Goal: Book appointment/travel/reservation

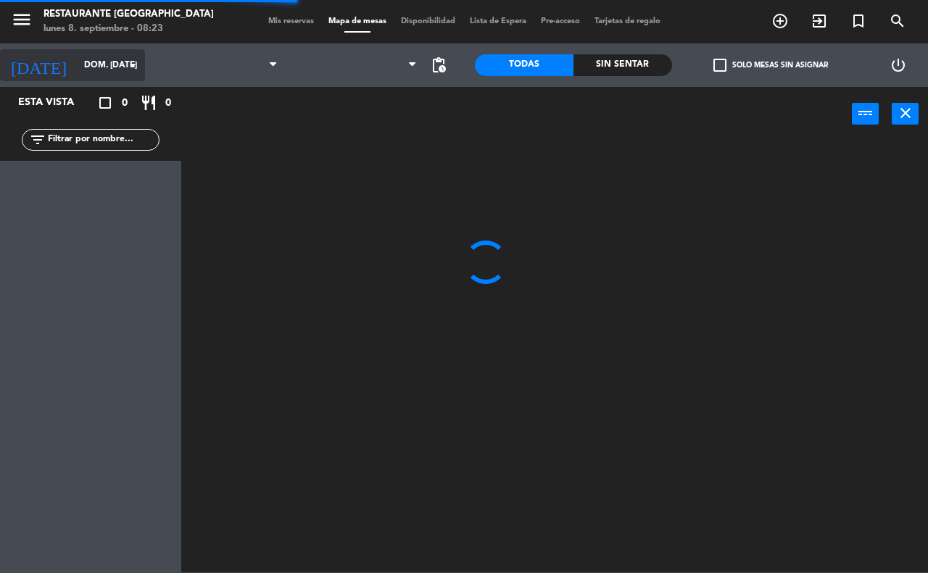
click at [124, 62] on icon "arrow_drop_down" at bounding box center [132, 65] width 17 height 17
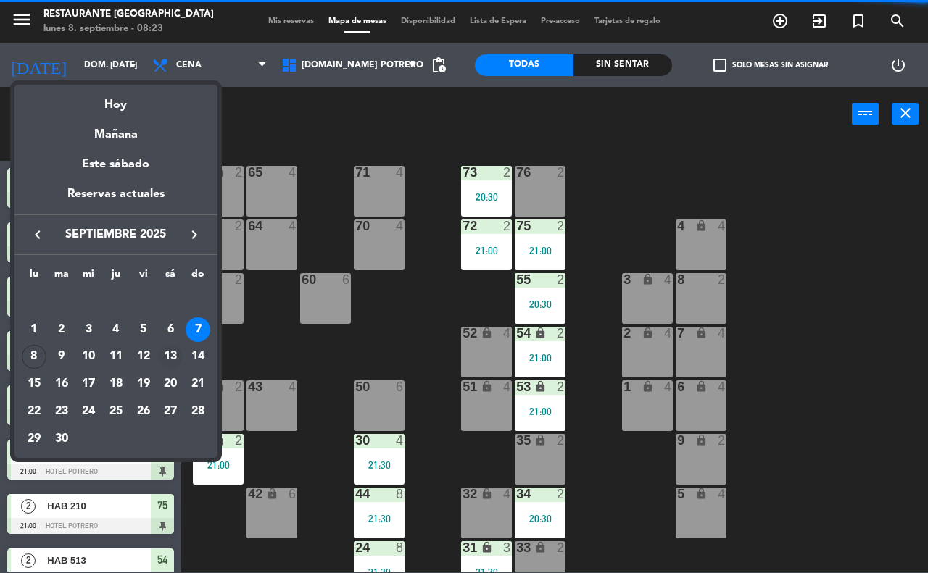
click at [168, 352] on div "13" at bounding box center [170, 357] width 25 height 25
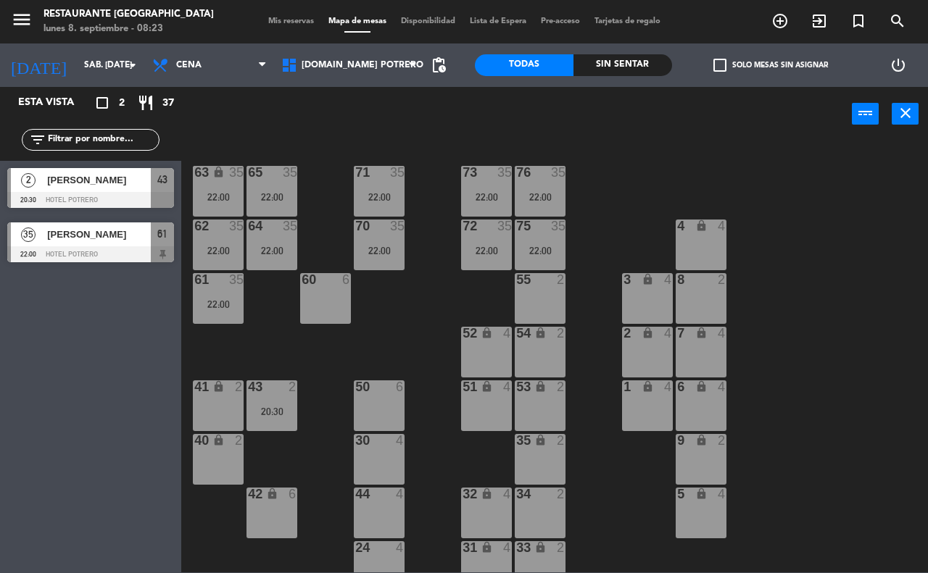
click at [110, 250] on div at bounding box center [90, 254] width 167 height 16
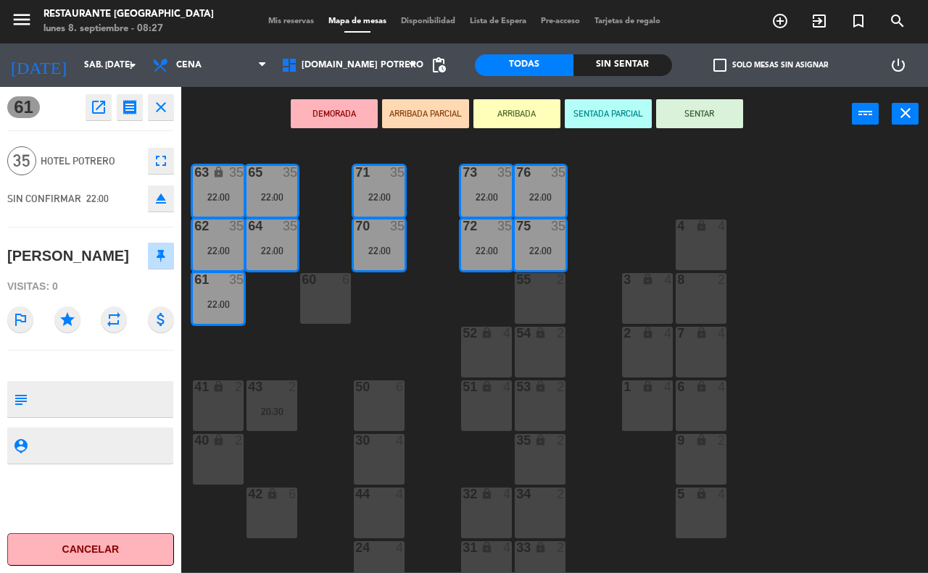
click at [323, 226] on div "65 35 22:00 71 35 22:00 73 35 22:00 76 35 22:00 63 lock 35 22:00 64 35 22:00 62…" at bounding box center [559, 357] width 737 height 432
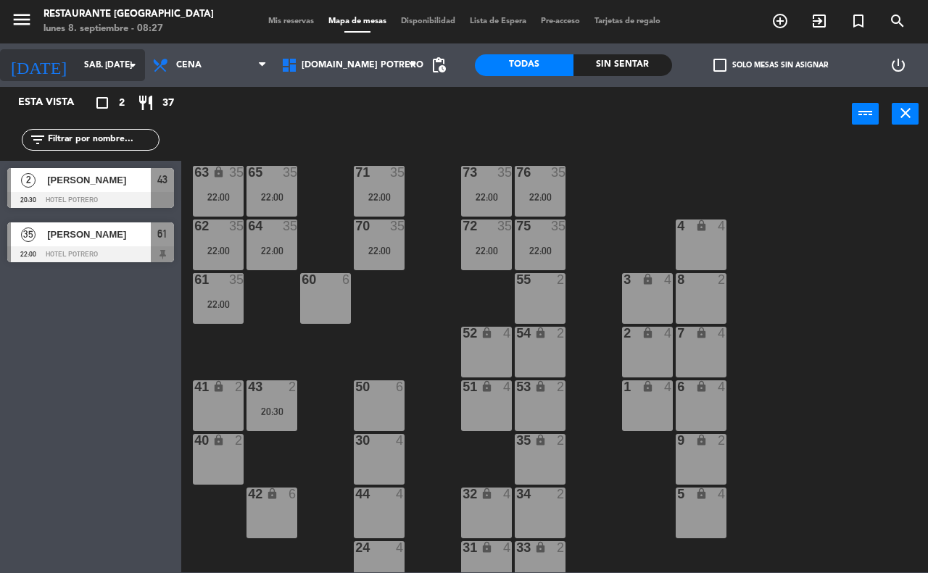
click at [127, 70] on icon "arrow_drop_down" at bounding box center [132, 65] width 17 height 17
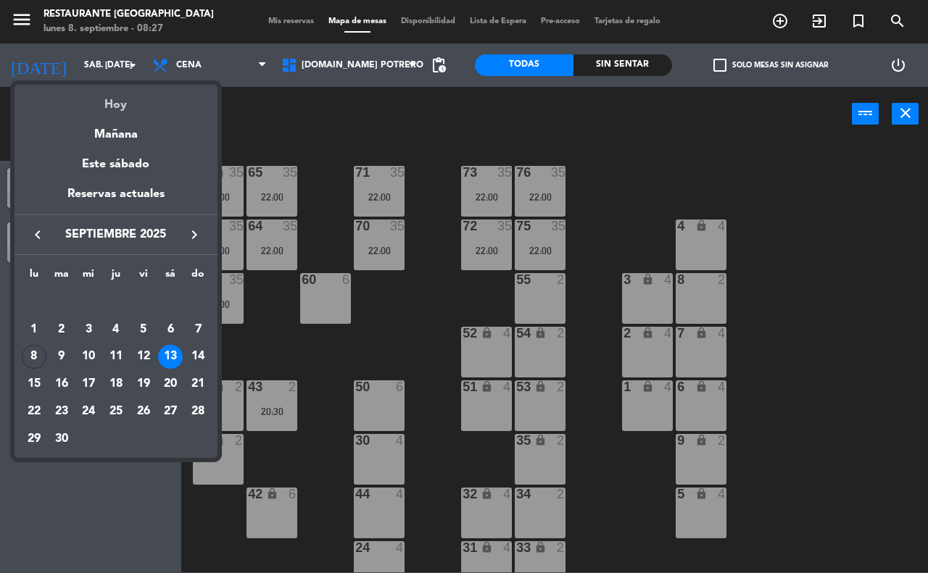
click at [130, 107] on div "Hoy" at bounding box center [115, 100] width 203 height 30
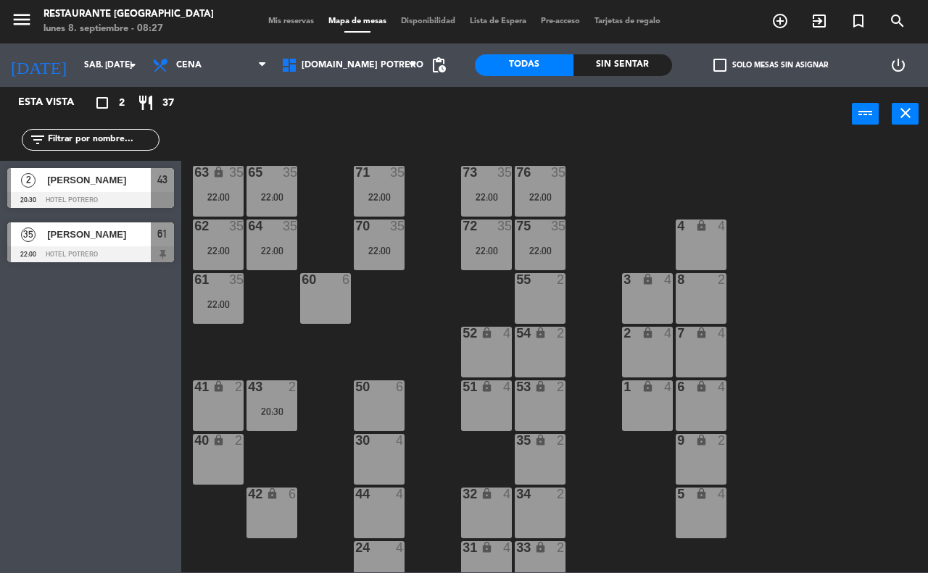
type input "lun. [DATE]"
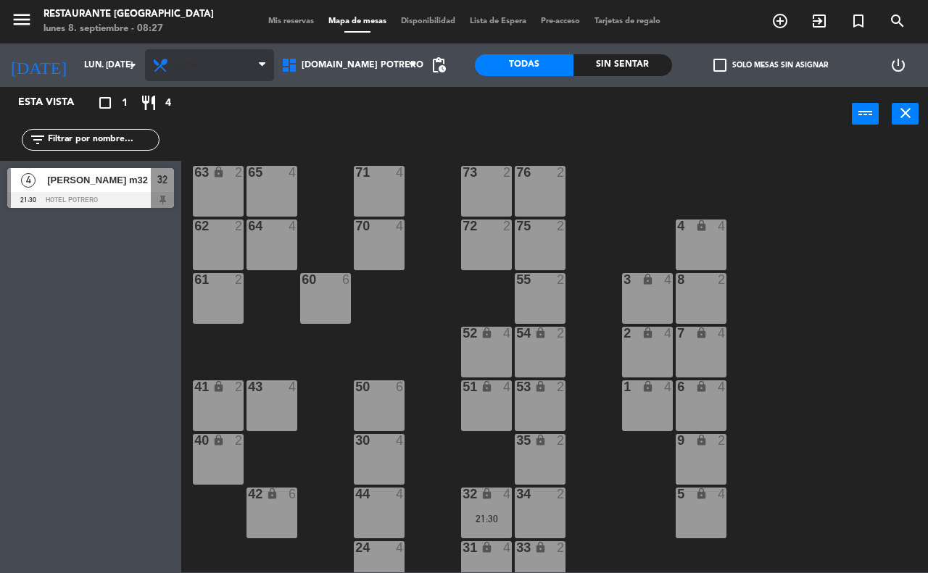
click at [174, 62] on span "Cena" at bounding box center [209, 65] width 129 height 32
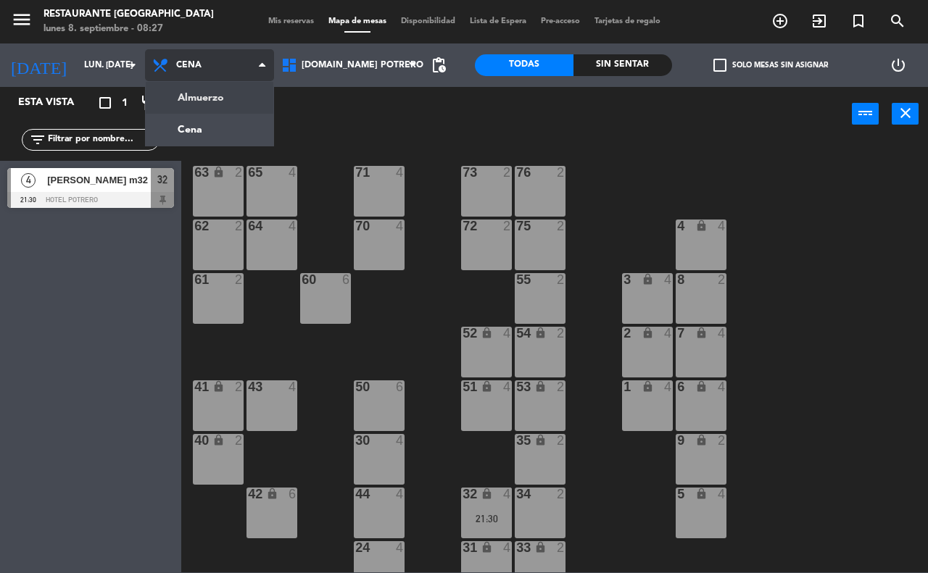
click at [212, 99] on ng-component "menu Restaurante Hotel Potrero lunes 8. septiembre - 08:27 Mis reservas Mapa de…" at bounding box center [464, 286] width 928 height 573
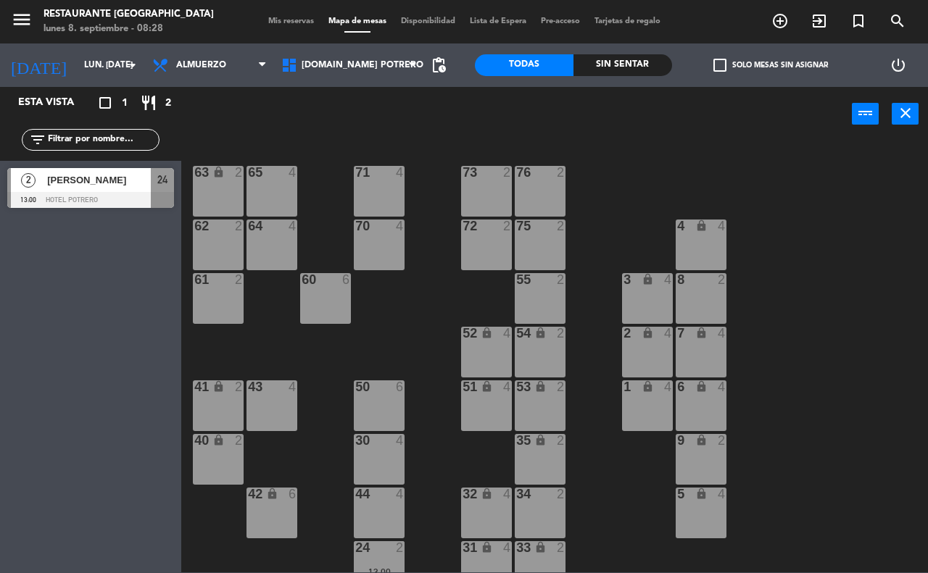
click at [420, 170] on div "65 4 71 4 73 2 76 2 63 lock 2 64 4 62 2 70 4 72 2 75 2 4 lock 4 55 2 60 6 3 loc…" at bounding box center [559, 357] width 737 height 432
click at [104, 72] on input "lun. [DATE]" at bounding box center [134, 65] width 115 height 25
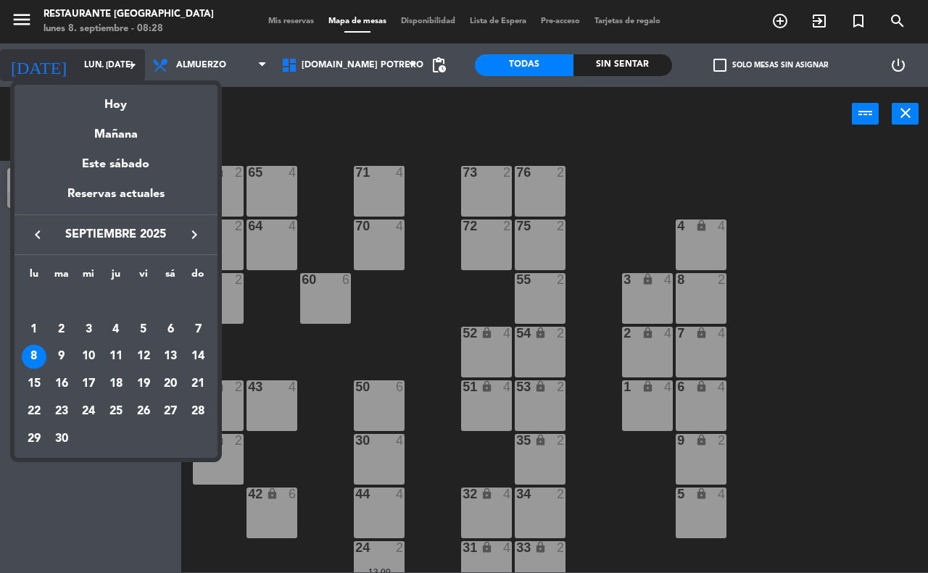
click at [104, 72] on div at bounding box center [464, 286] width 928 height 573
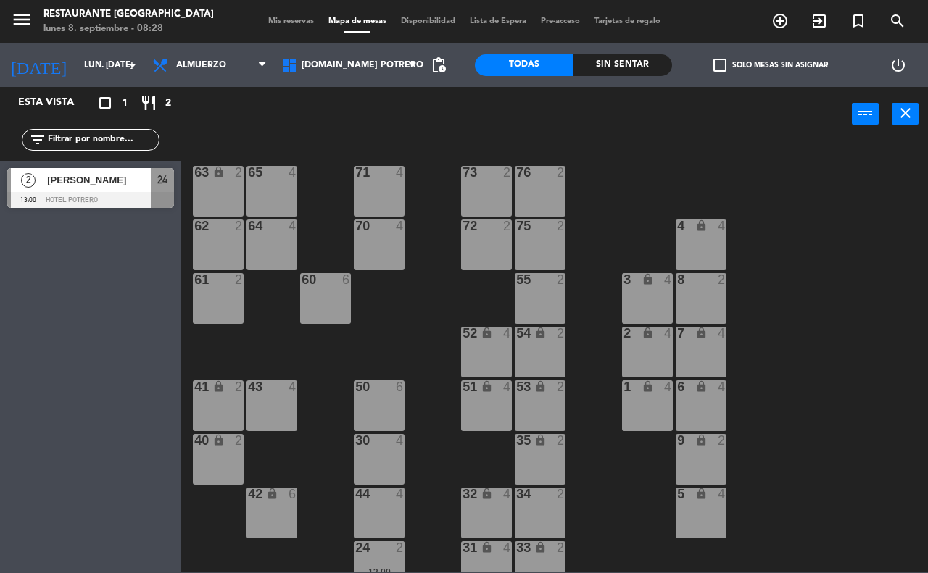
click at [441, 18] on span "Disponibilidad" at bounding box center [428, 21] width 69 height 8
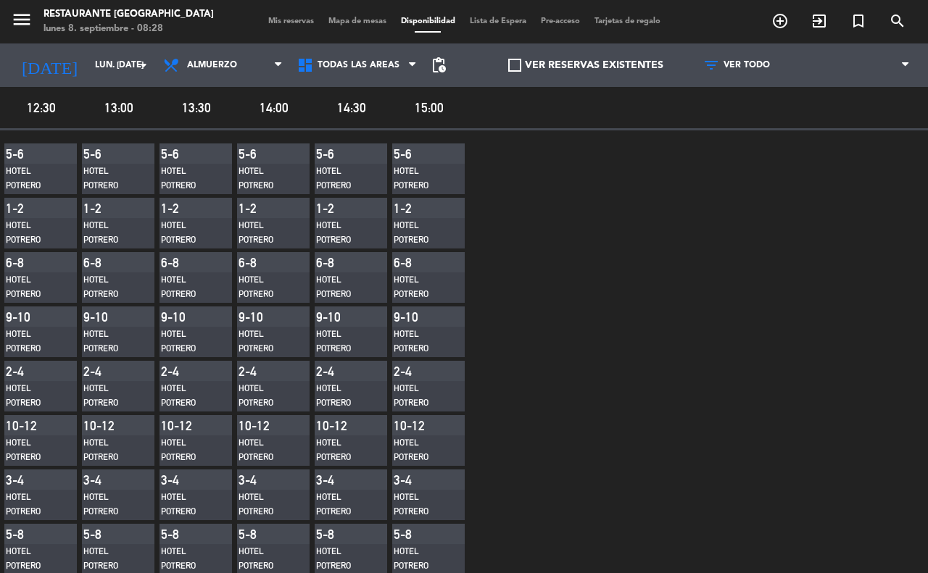
click at [493, 18] on span "Lista de Espera" at bounding box center [498, 21] width 71 height 8
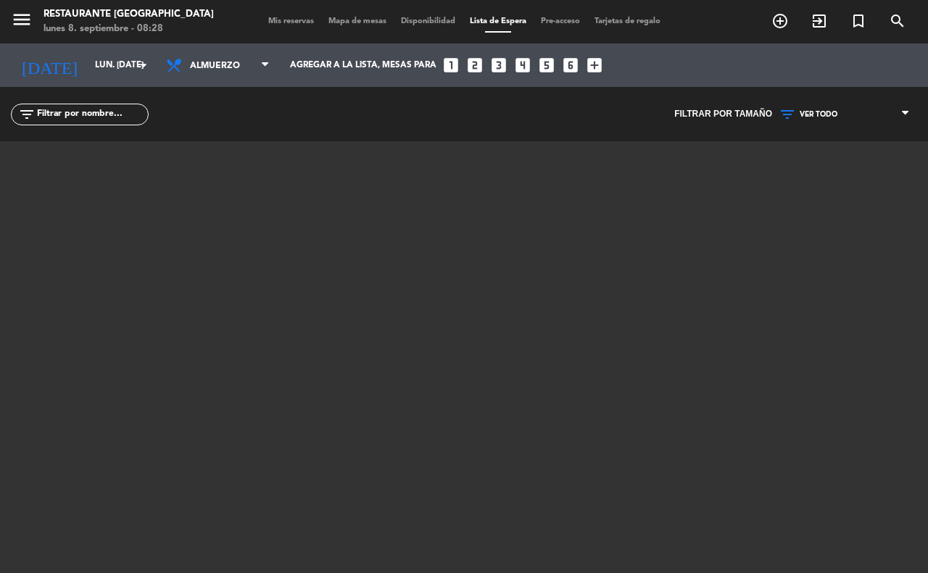
click at [557, 19] on span "Pre-acceso" at bounding box center [561, 21] width 54 height 8
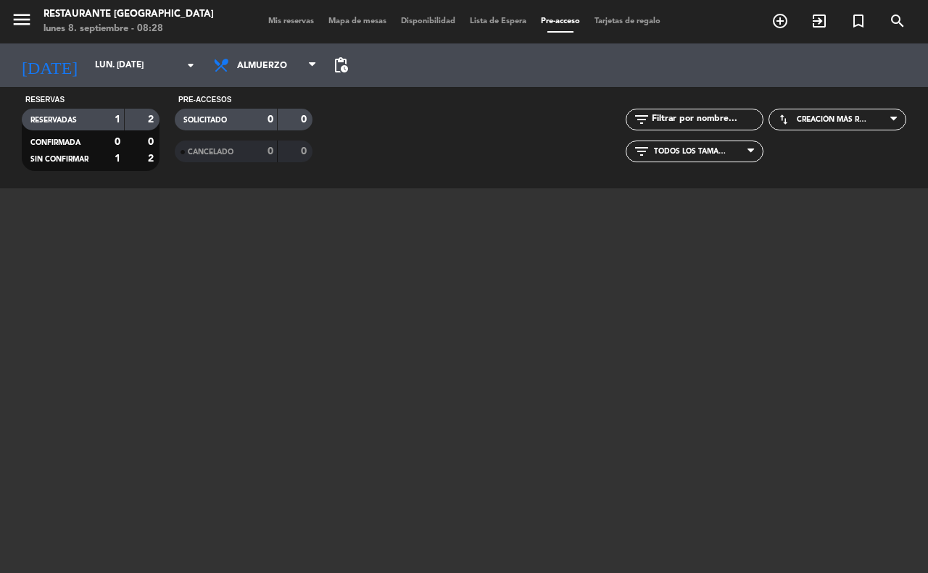
click at [285, 22] on span "Mis reservas" at bounding box center [291, 21] width 60 height 8
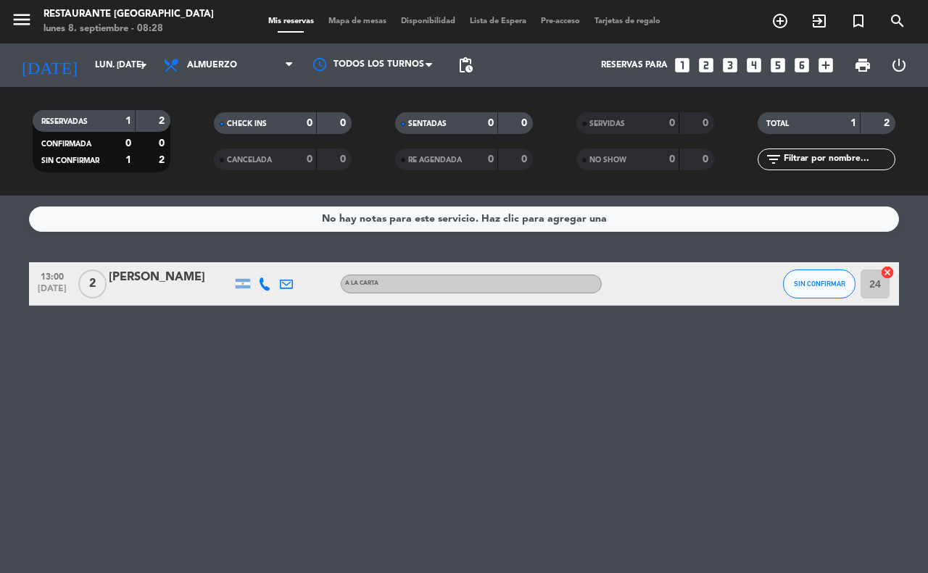
click at [349, 23] on span "Mapa de mesas" at bounding box center [357, 21] width 72 height 8
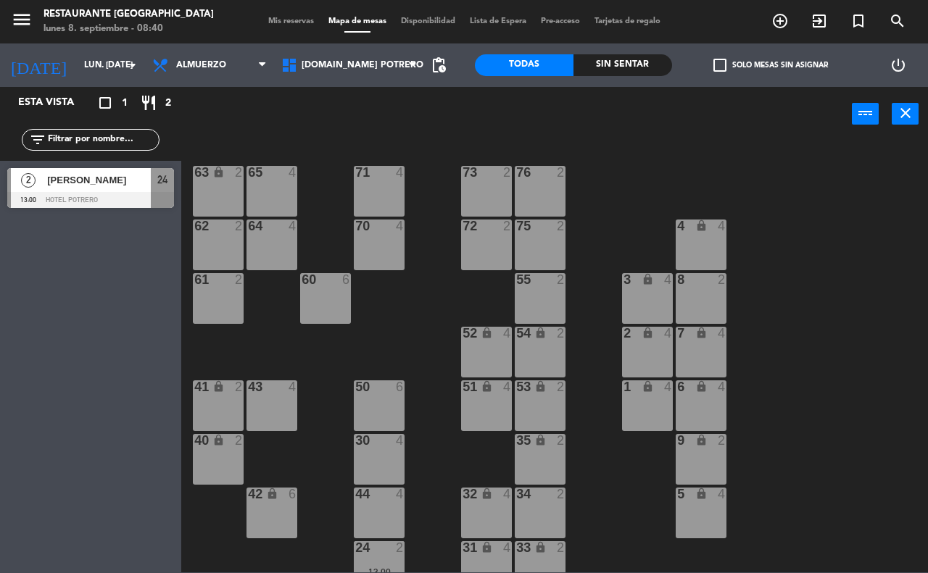
drag, startPoint x: 219, startPoint y: 192, endPoint x: 297, endPoint y: 167, distance: 82.1
click at [225, 192] on div "63 lock 2" at bounding box center [218, 191] width 51 height 51
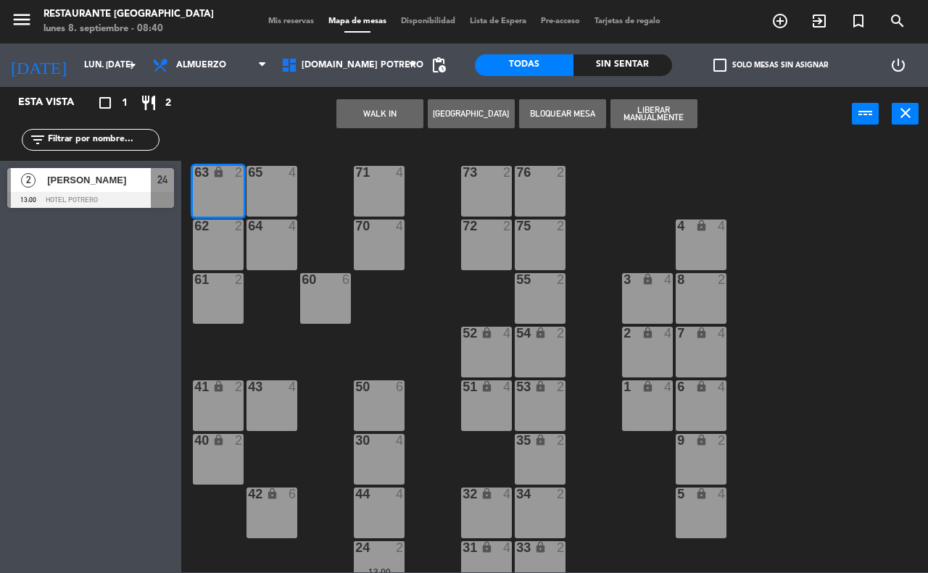
click at [280, 181] on div "65 4" at bounding box center [271, 191] width 51 height 51
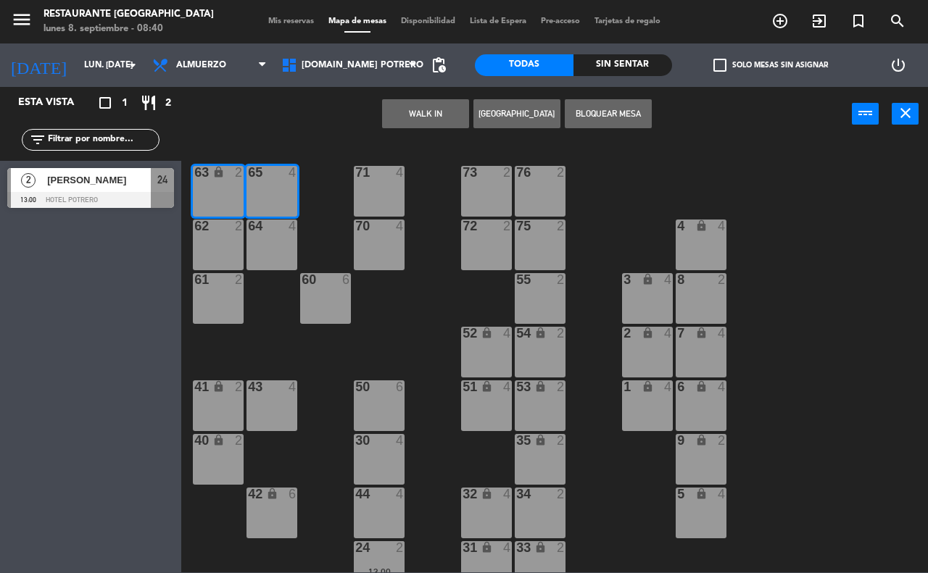
drag, startPoint x: 455, startPoint y: 204, endPoint x: 426, endPoint y: 189, distance: 31.8
click at [455, 204] on div "65 4 71 4 73 2 76 2 63 lock 2 64 4 62 2 70 4 72 2 75 2 4 lock 4 55 2 60 6 3 loc…" at bounding box center [559, 357] width 737 height 432
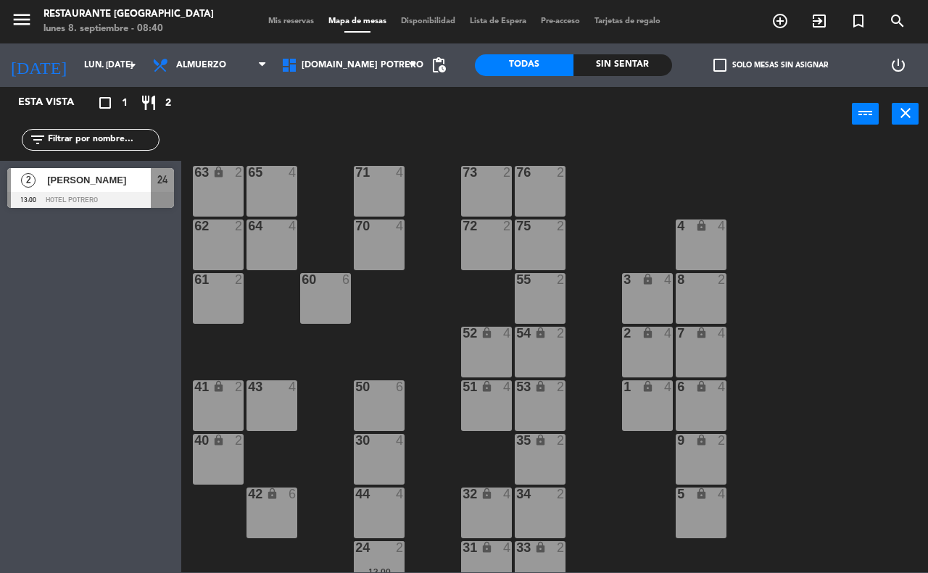
click at [378, 183] on div "71 4" at bounding box center [379, 191] width 51 height 51
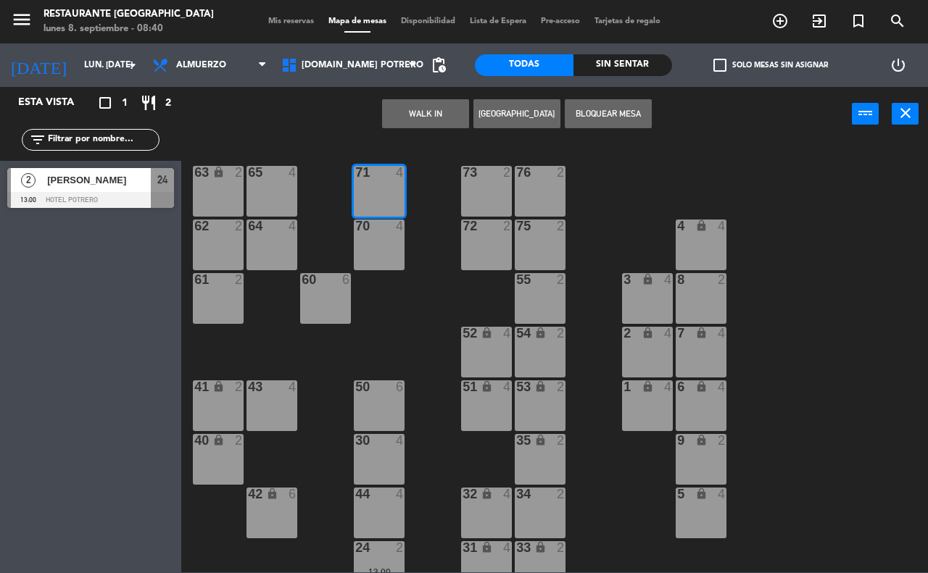
click at [268, 189] on div "65 4" at bounding box center [271, 191] width 51 height 51
click at [491, 115] on button "[GEOGRAPHIC_DATA]" at bounding box center [516, 113] width 87 height 29
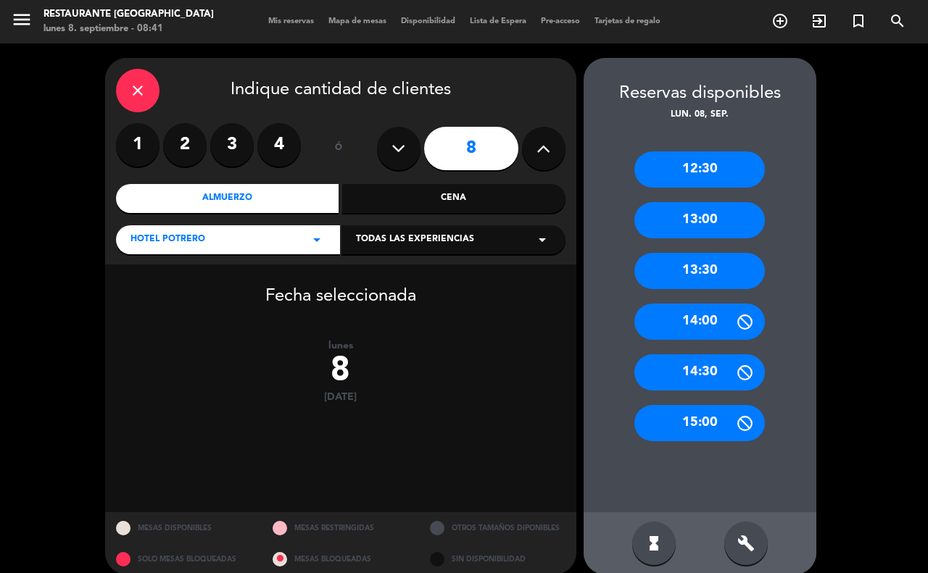
click at [542, 147] on icon at bounding box center [543, 149] width 14 height 22
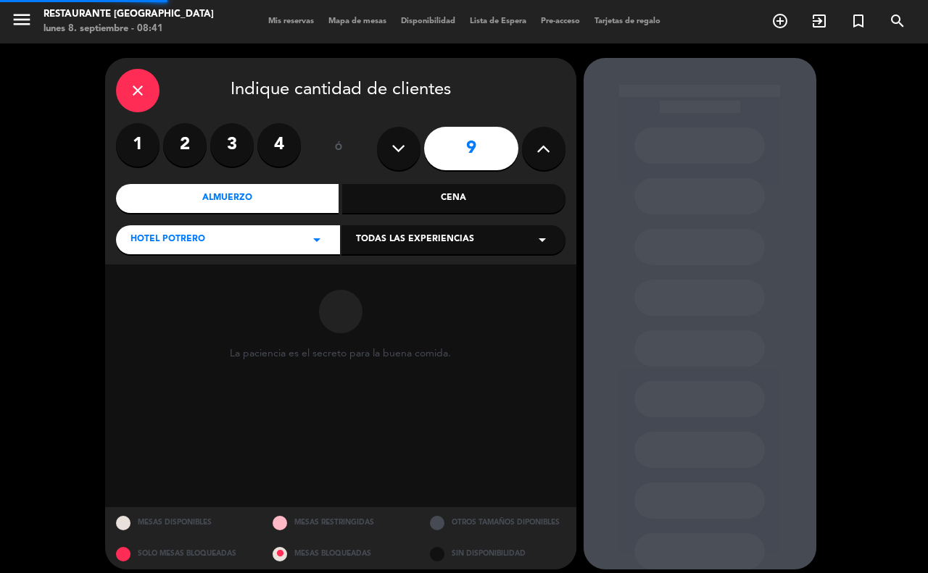
click at [542, 147] on icon at bounding box center [543, 149] width 14 height 22
type input "10"
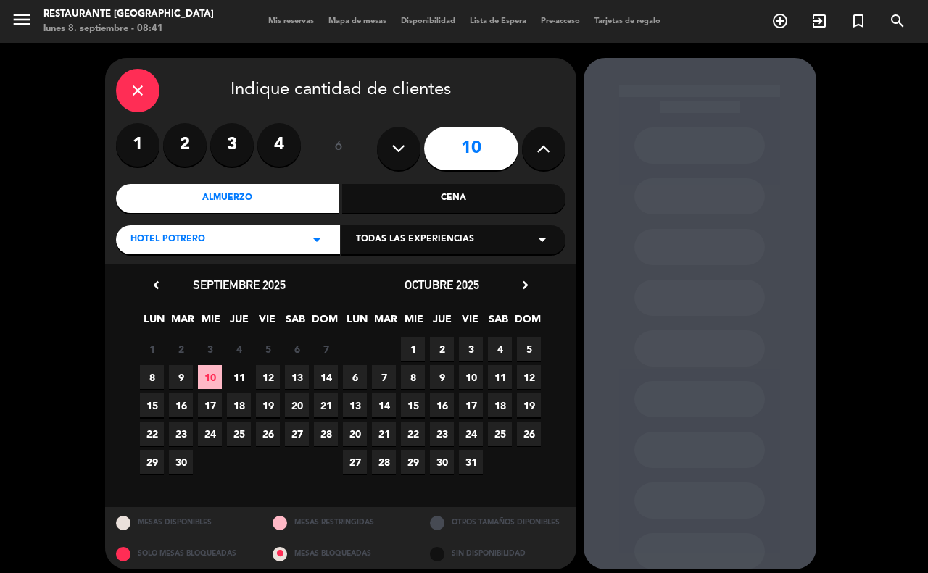
click at [175, 378] on span "9" at bounding box center [181, 377] width 24 height 24
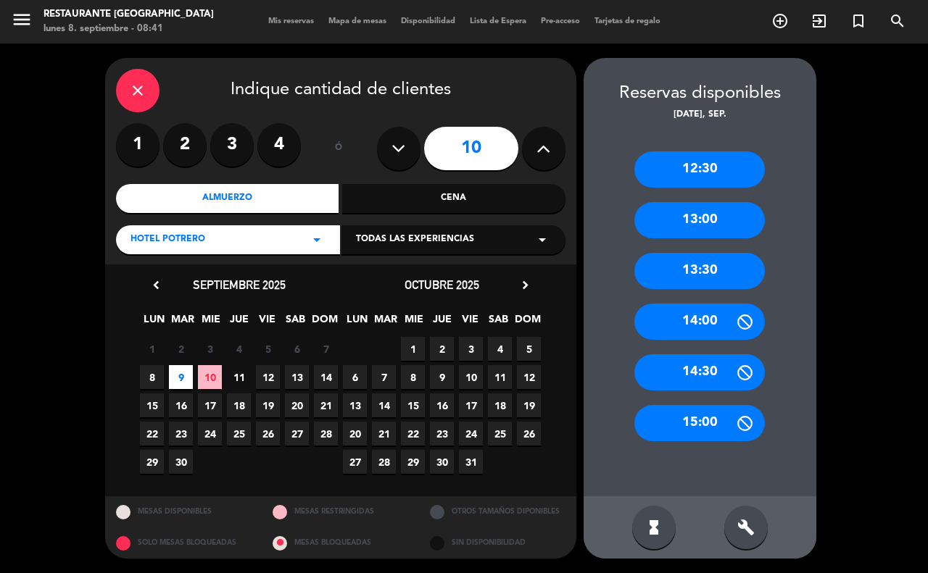
click at [681, 223] on div "13:00" at bounding box center [699, 220] width 130 height 36
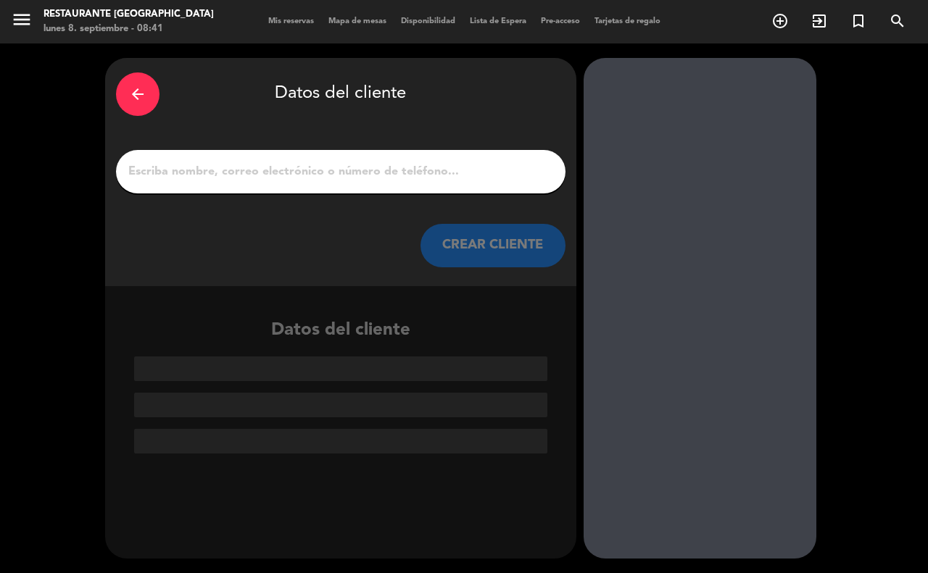
click at [371, 169] on input "1" at bounding box center [341, 172] width 428 height 20
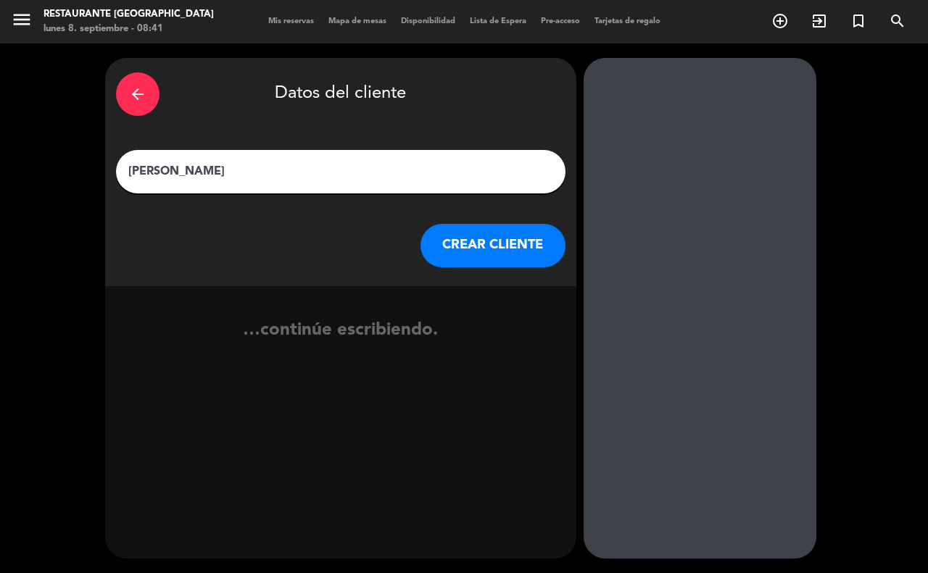
type input "[PERSON_NAME]"
click at [505, 241] on button "CREAR CLIENTE" at bounding box center [492, 245] width 145 height 43
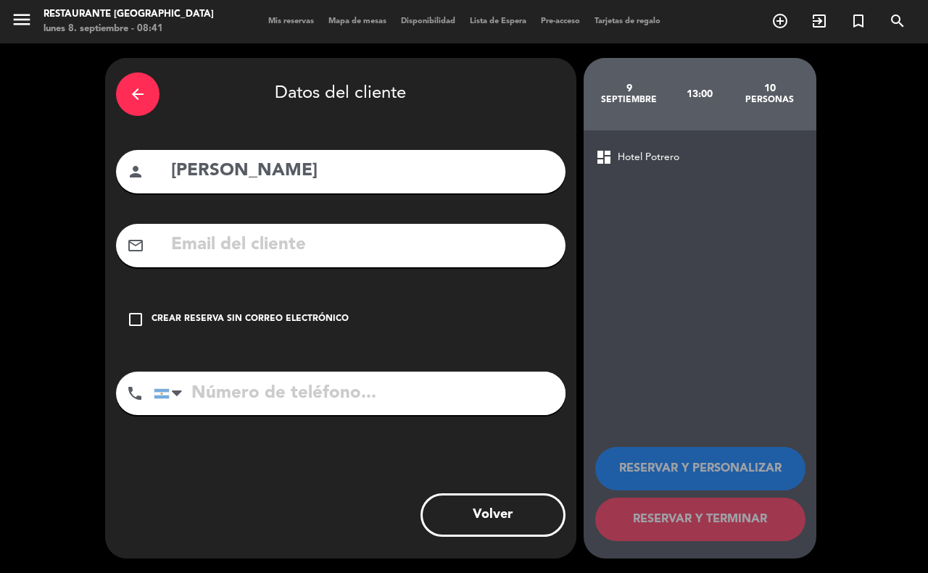
click at [128, 314] on icon "check_box_outline_blank" at bounding box center [135, 319] width 17 height 17
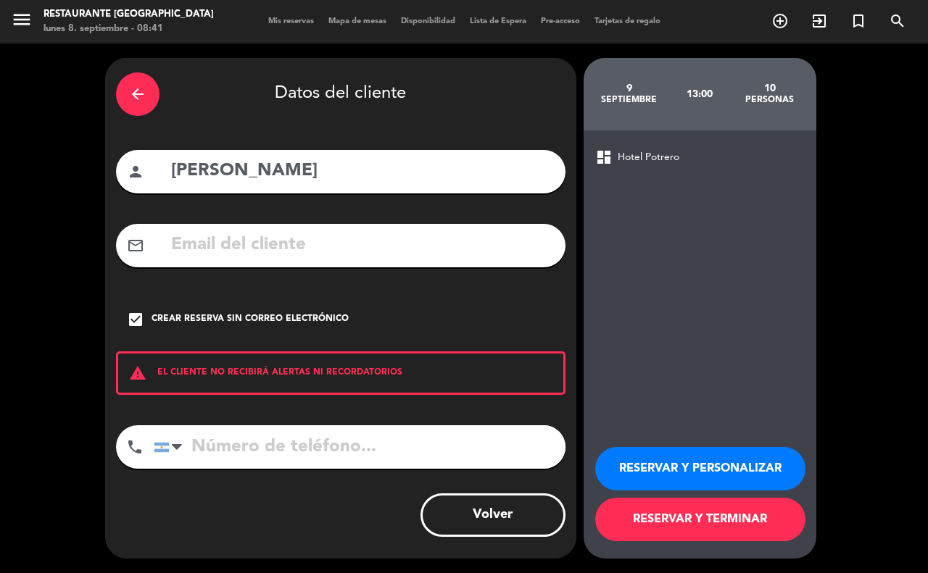
click at [188, 441] on input "tel" at bounding box center [360, 447] width 412 height 43
type input "2664628674"
click at [742, 533] on button "RESERVAR Y TERMINAR" at bounding box center [700, 519] width 210 height 43
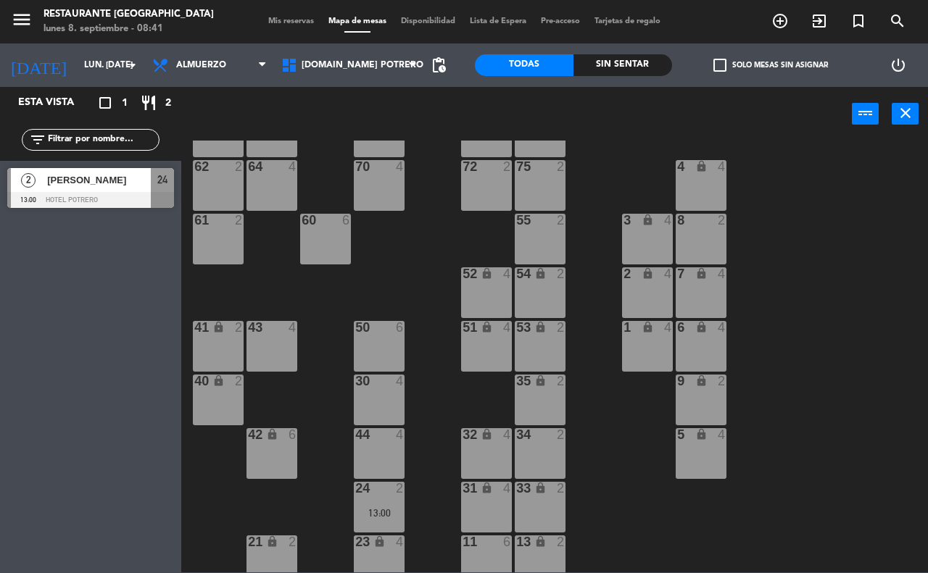
scroll to position [127, 0]
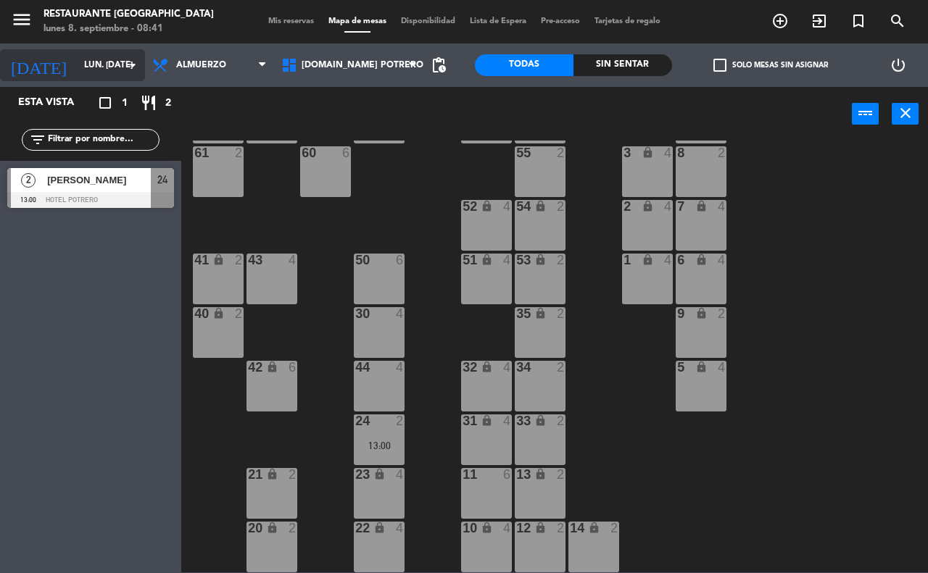
click at [117, 59] on input "lun. [DATE]" at bounding box center [134, 65] width 115 height 25
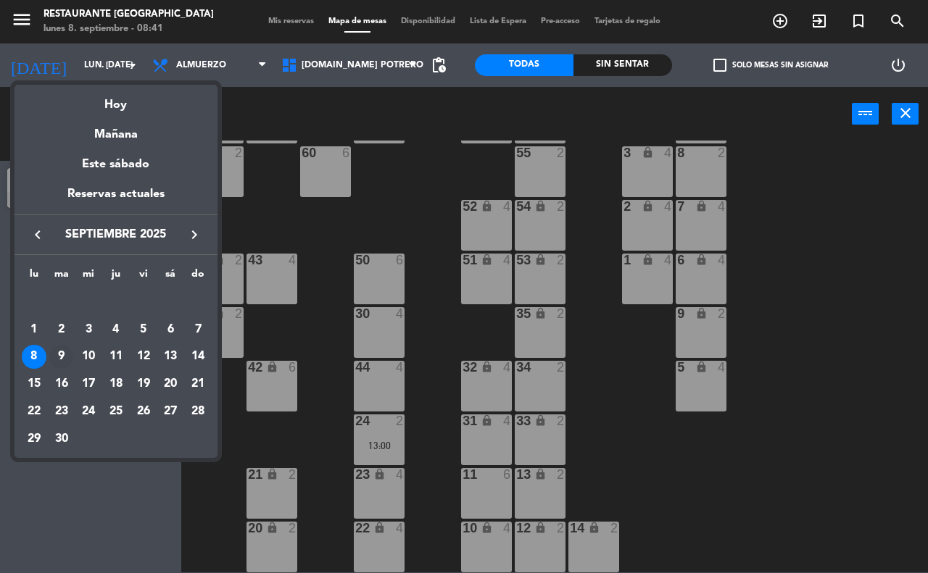
click at [58, 353] on div "9" at bounding box center [61, 357] width 25 height 25
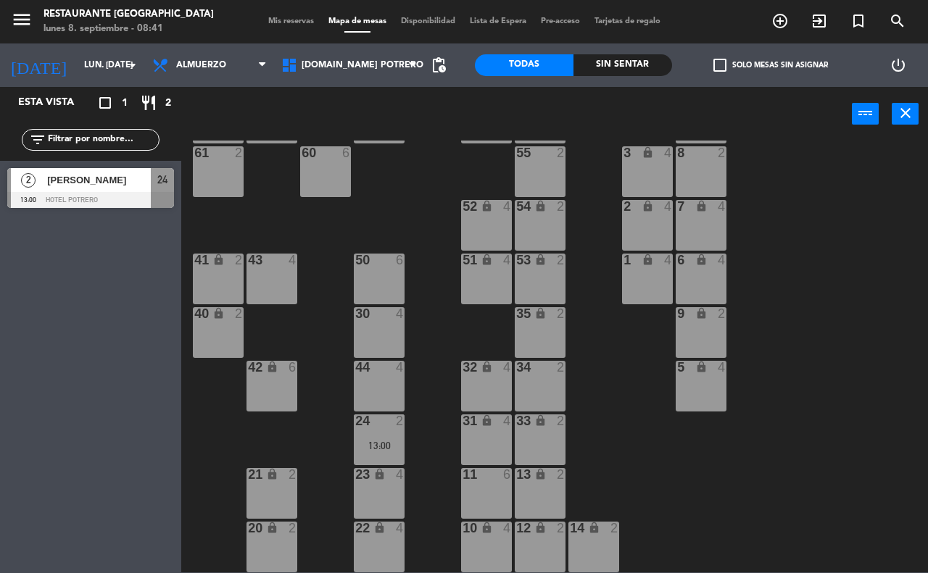
type input "[DATE] sep."
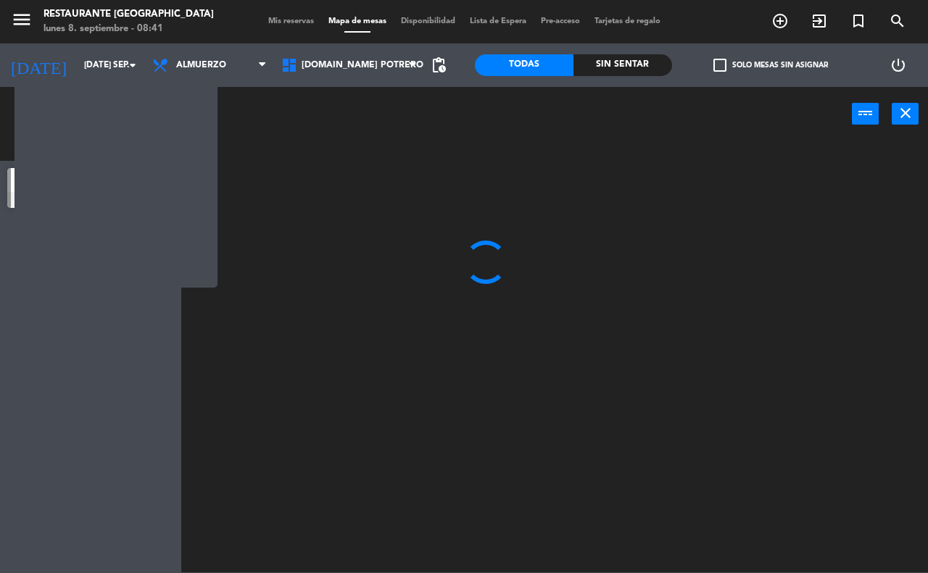
scroll to position [0, 0]
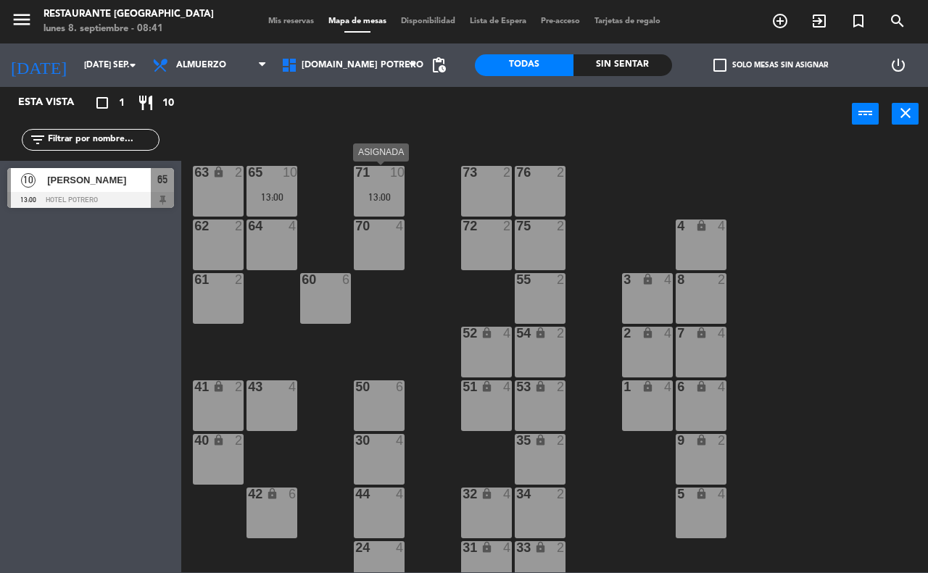
click at [392, 170] on div "10" at bounding box center [397, 172] width 14 height 13
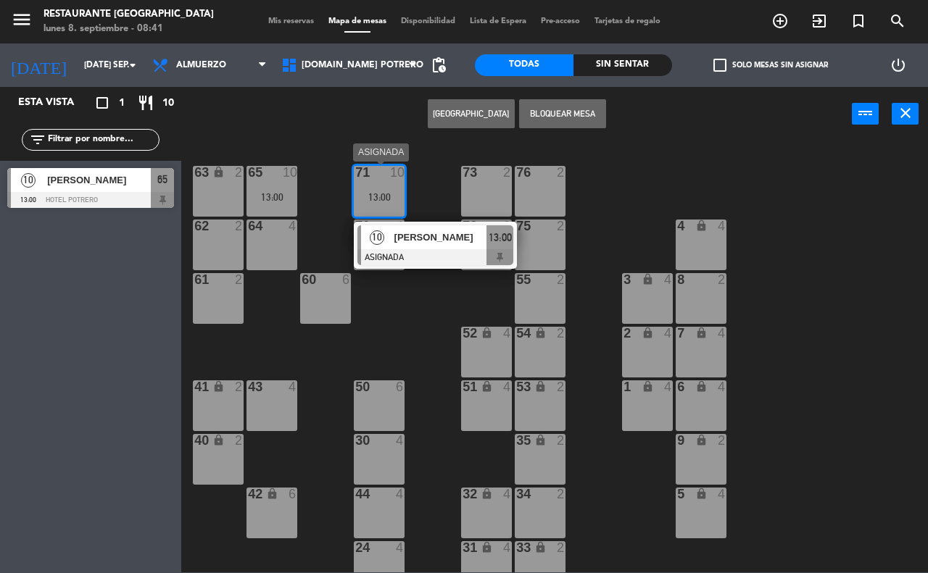
click at [441, 233] on span "[PERSON_NAME]" at bounding box center [440, 237] width 93 height 15
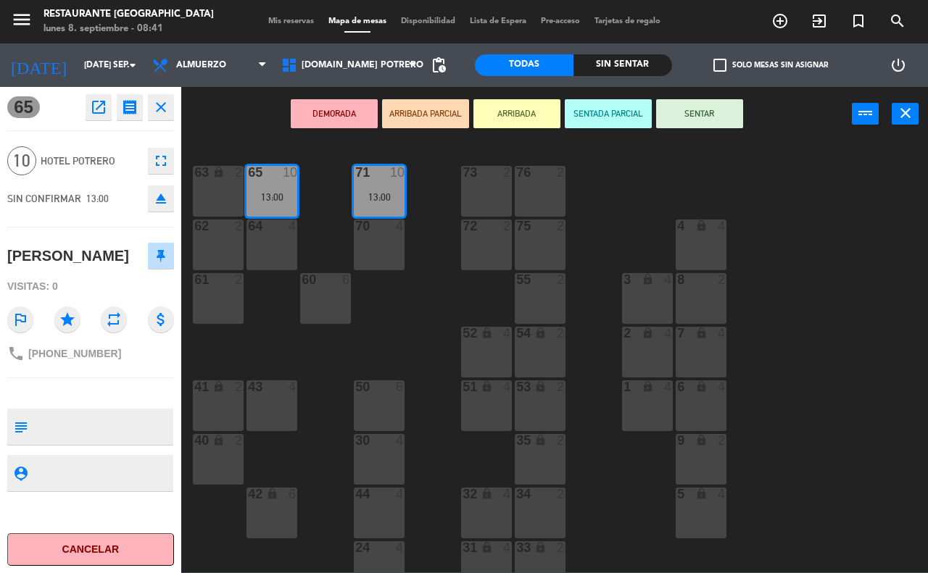
click at [96, 111] on icon "open_in_new" at bounding box center [98, 107] width 17 height 17
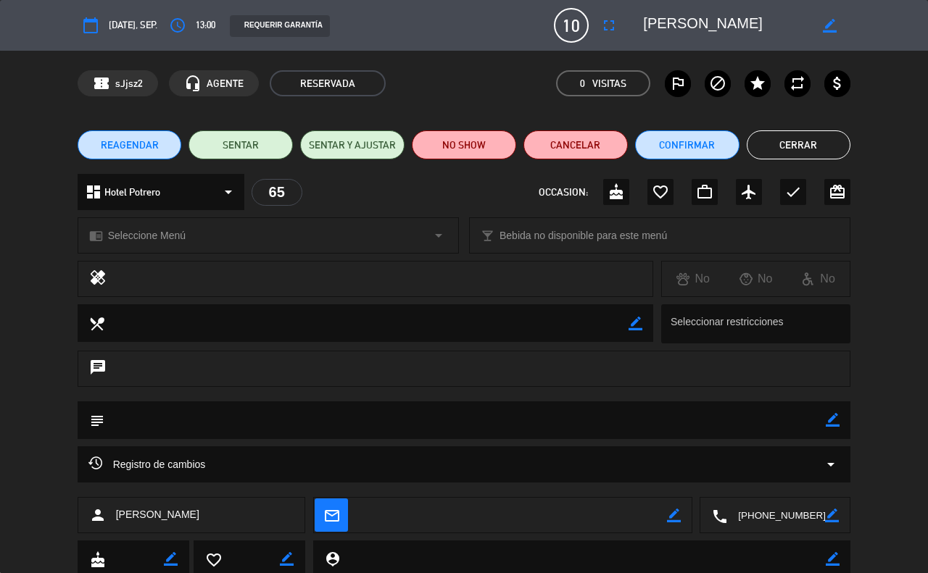
click at [800, 145] on button "Cerrar" at bounding box center [799, 144] width 104 height 29
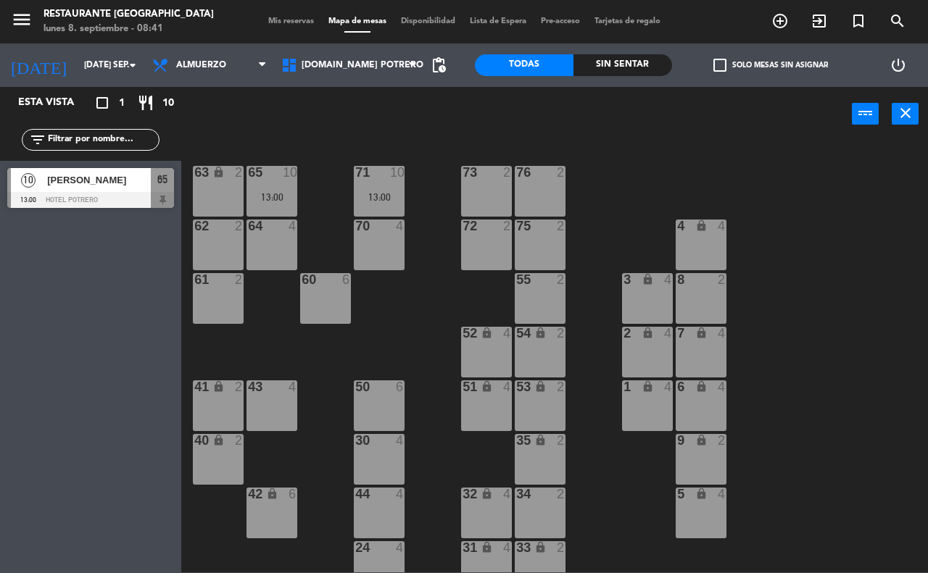
click at [286, 20] on span "Mis reservas" at bounding box center [291, 21] width 60 height 8
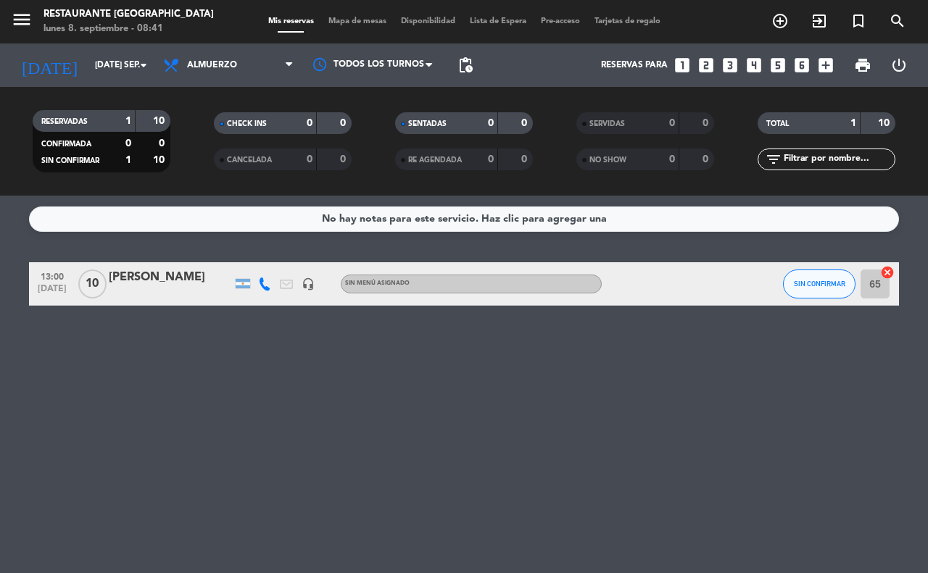
click at [893, 270] on icon "cancel" at bounding box center [887, 272] width 14 height 14
click at [879, 278] on icon "border_all" at bounding box center [876, 283] width 17 height 17
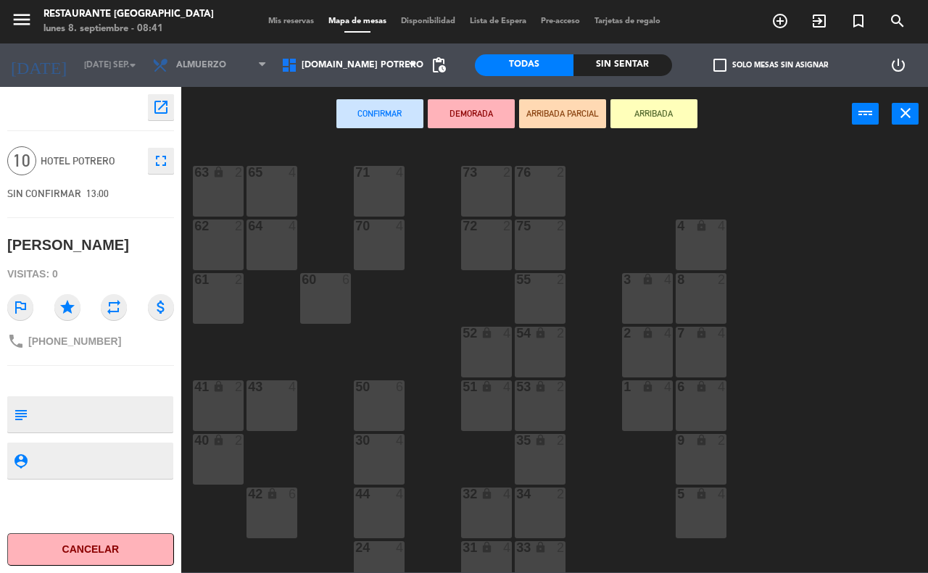
click at [219, 173] on icon "lock" at bounding box center [218, 172] width 12 height 12
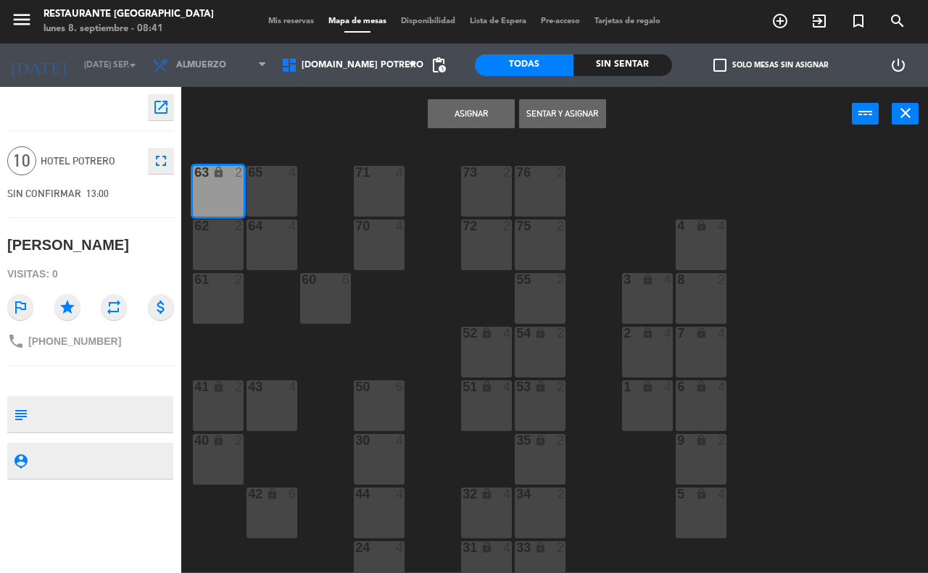
click at [283, 188] on div "65 4" at bounding box center [271, 191] width 51 height 51
click at [382, 175] on div at bounding box center [380, 172] width 24 height 13
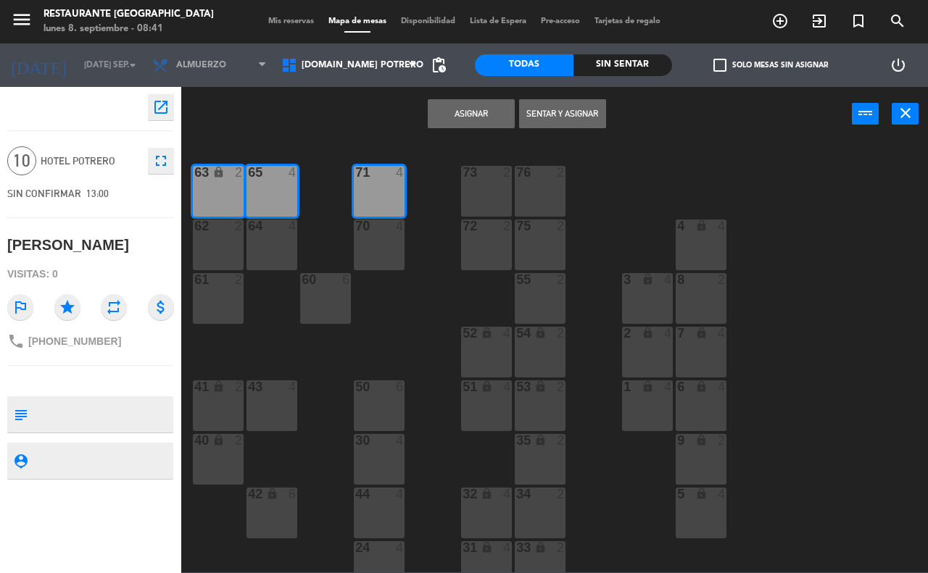
click at [478, 124] on button "Asignar" at bounding box center [471, 113] width 87 height 29
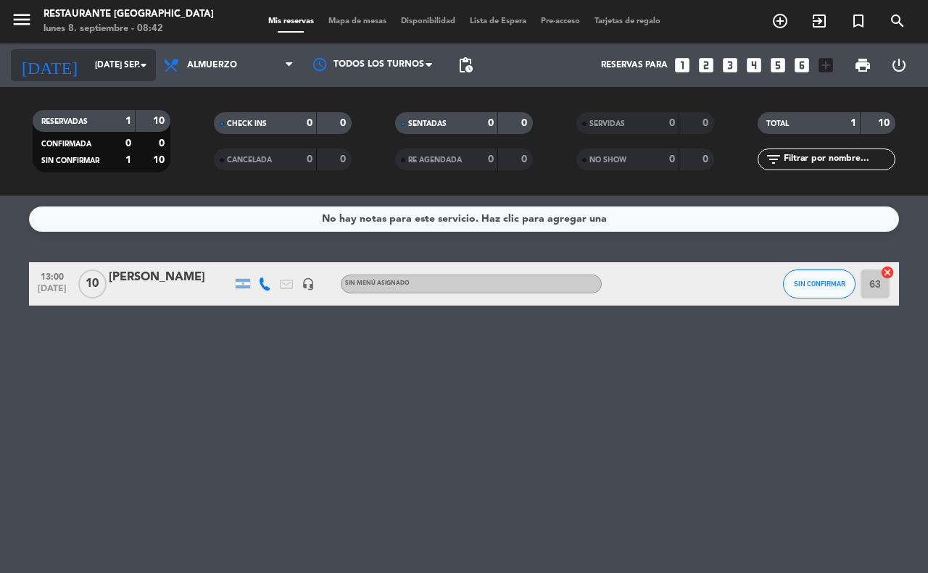
click at [104, 62] on input "[DATE] sep." at bounding box center [145, 65] width 115 height 25
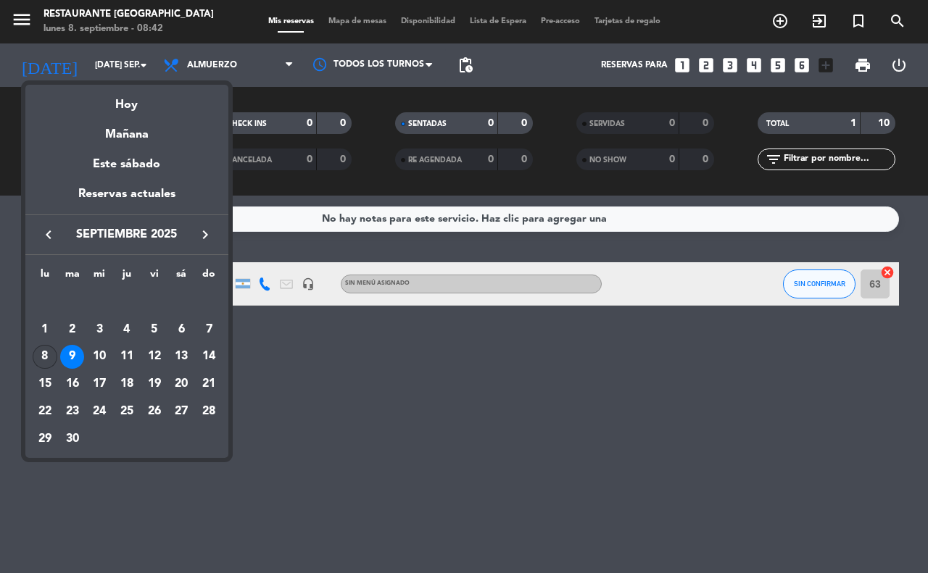
click at [47, 349] on div "8" at bounding box center [45, 357] width 25 height 25
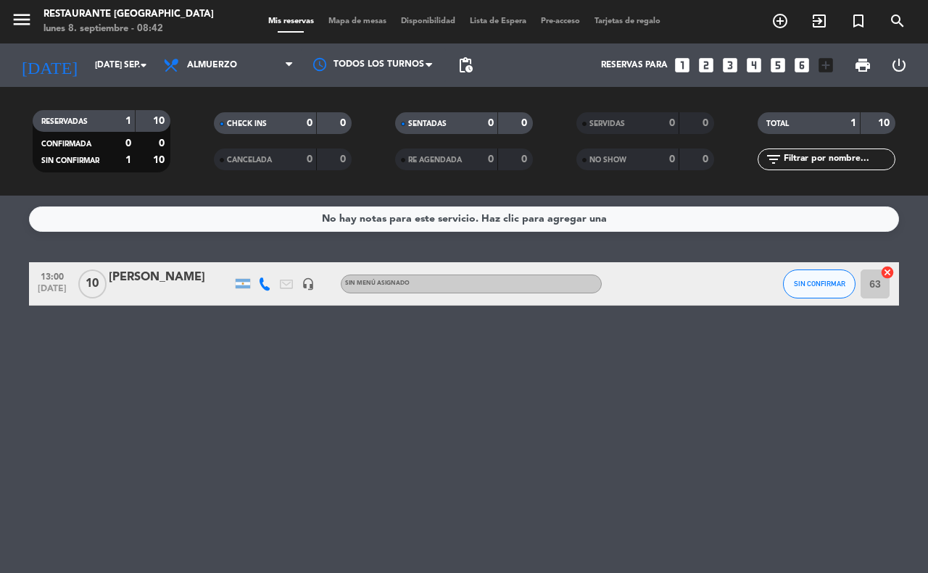
type input "lun. [DATE]"
drag, startPoint x: 551, startPoint y: 389, endPoint x: 562, endPoint y: 419, distance: 32.3
click at [549, 386] on div "No hay notas para este servicio. Haz clic para agregar una 13:00 [DATE] 2 [PERS…" at bounding box center [464, 385] width 928 height 378
click at [794, 428] on div "No hay notas para este servicio. Haz clic para agregar una 13:00 [DATE] 2 [PERS…" at bounding box center [464, 385] width 928 height 378
click at [794, 426] on div "No hay notas para este servicio. Haz clic para agregar una 13:00 [DATE] 2 [PERS…" at bounding box center [464, 385] width 928 height 378
